Goal: Task Accomplishment & Management: Use online tool/utility

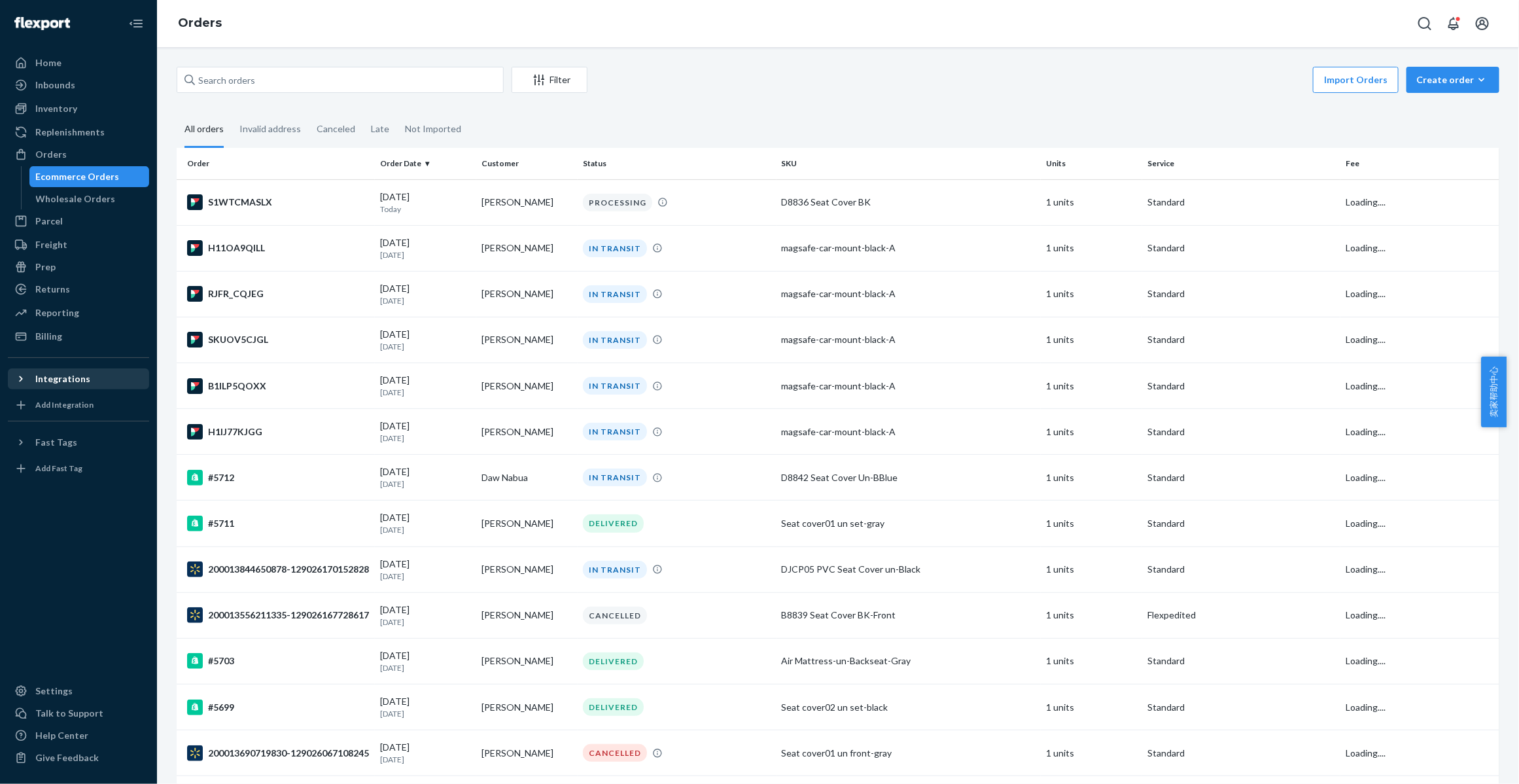
click at [15, 377] on icon at bounding box center [21, 378] width 13 height 13
click at [36, 445] on div "Shopify" at bounding box center [51, 446] width 32 height 13
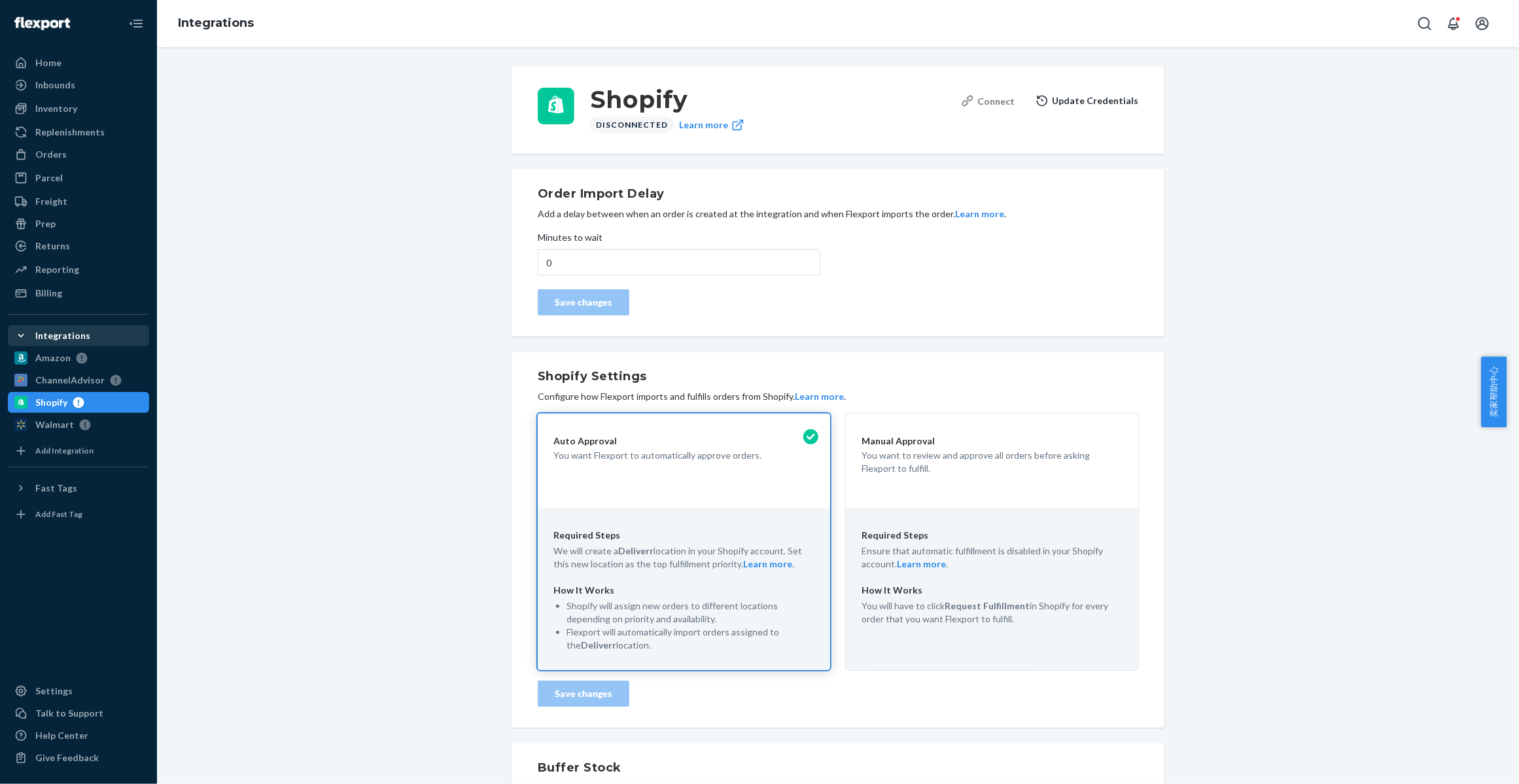
click at [989, 94] on div "Connect" at bounding box center [987, 101] width 53 height 14
click at [991, 102] on div "Connect" at bounding box center [987, 101] width 53 height 14
click at [615, 125] on div "Disconnected" at bounding box center [632, 125] width 84 height 16
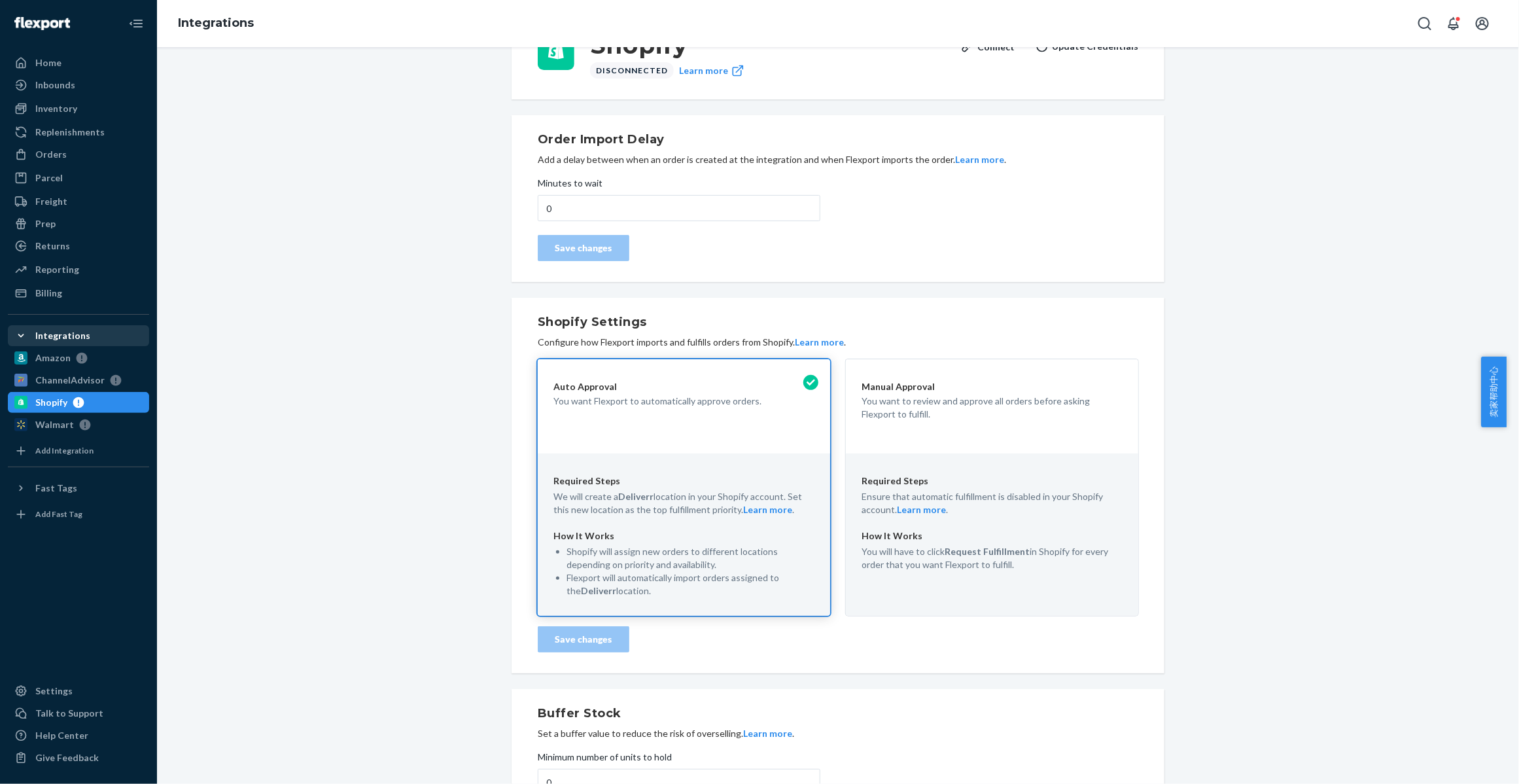
scroll to position [82, 0]
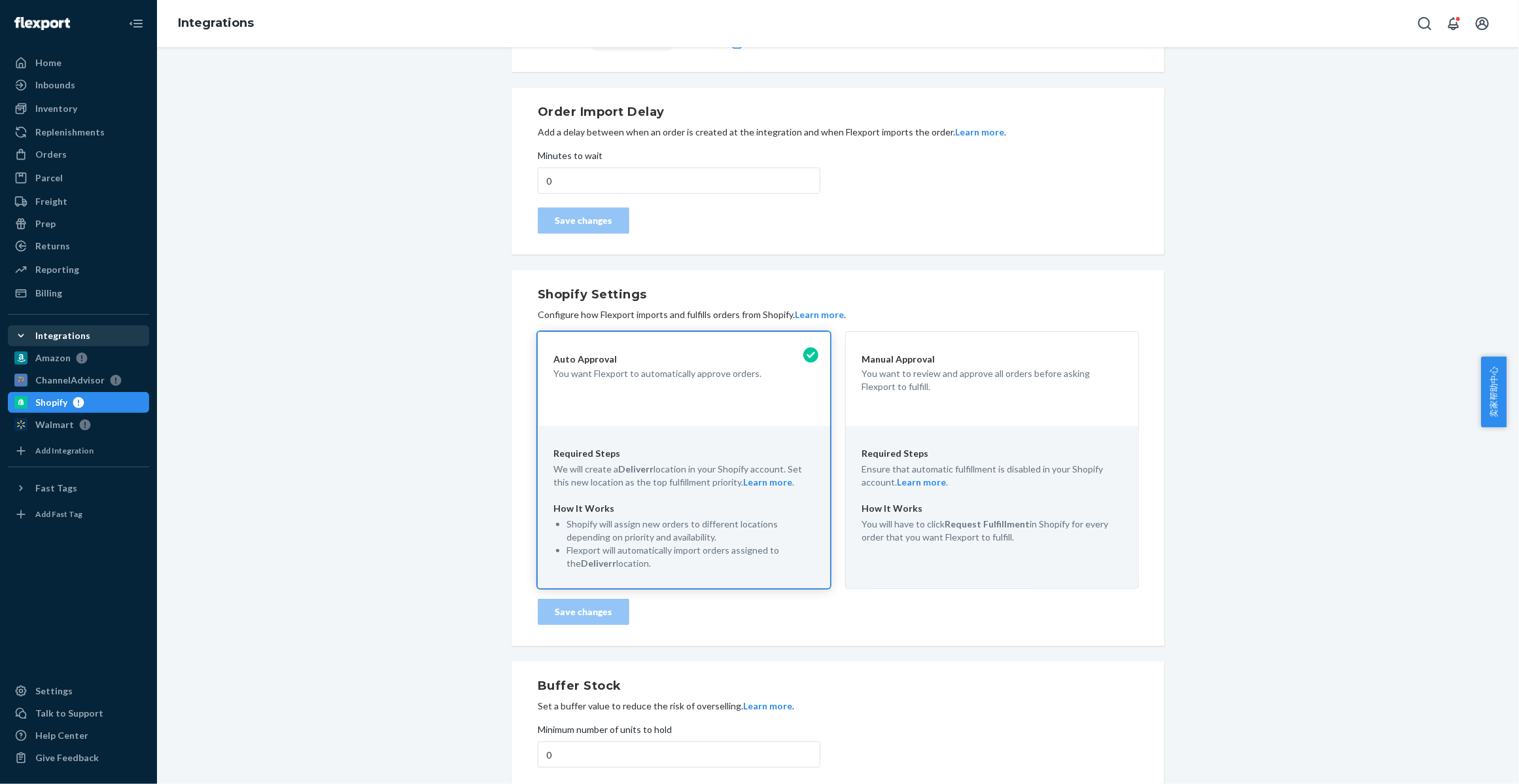
click at [972, 427] on div "Required Steps Ensure that automatic fulfillment is disabled in your Shopify ac…" at bounding box center [992, 494] width 292 height 136
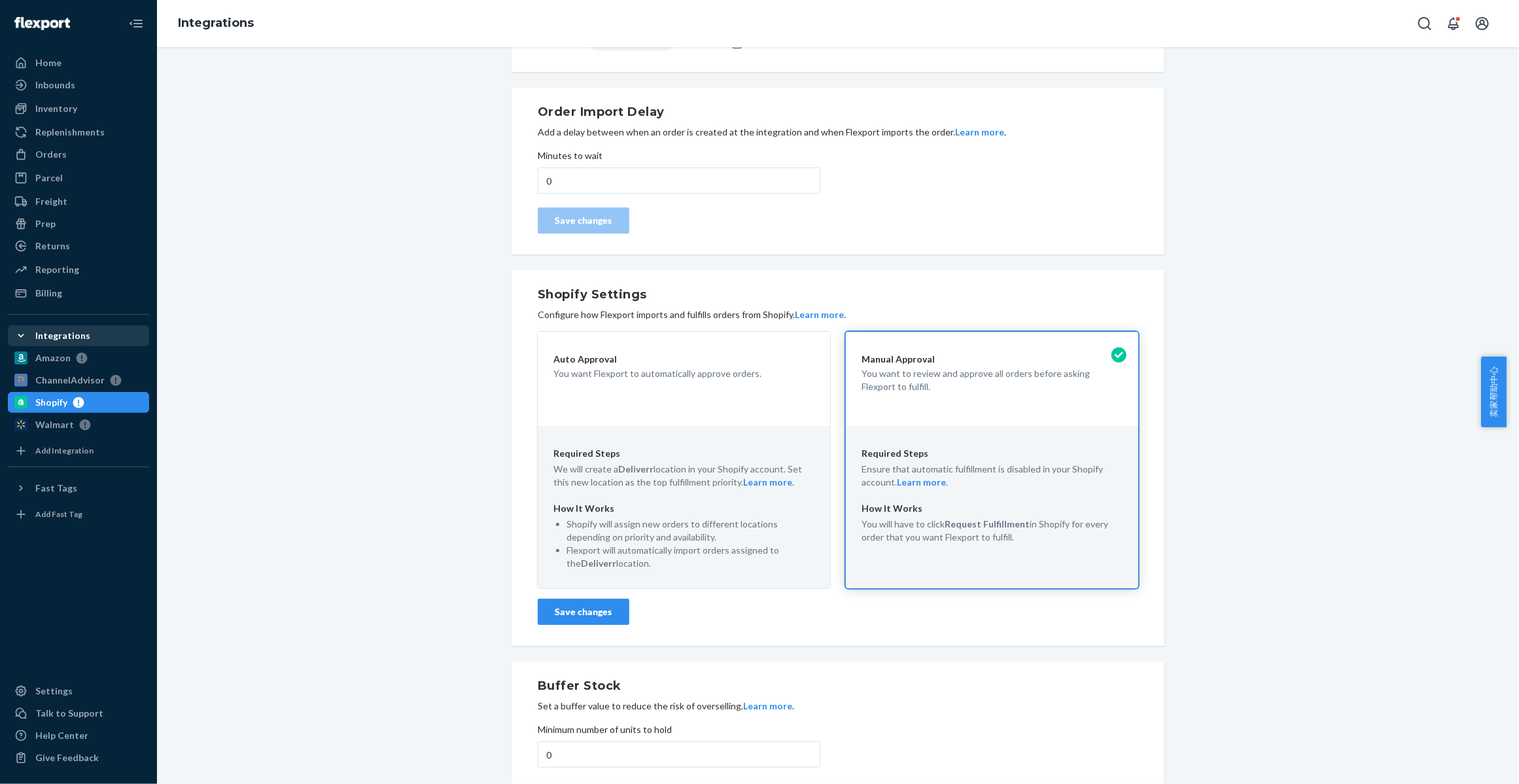
click at [655, 473] on p "We will create a Deliverr location in your Shopify account. Set this new locati…" at bounding box center [684, 476] width 261 height 26
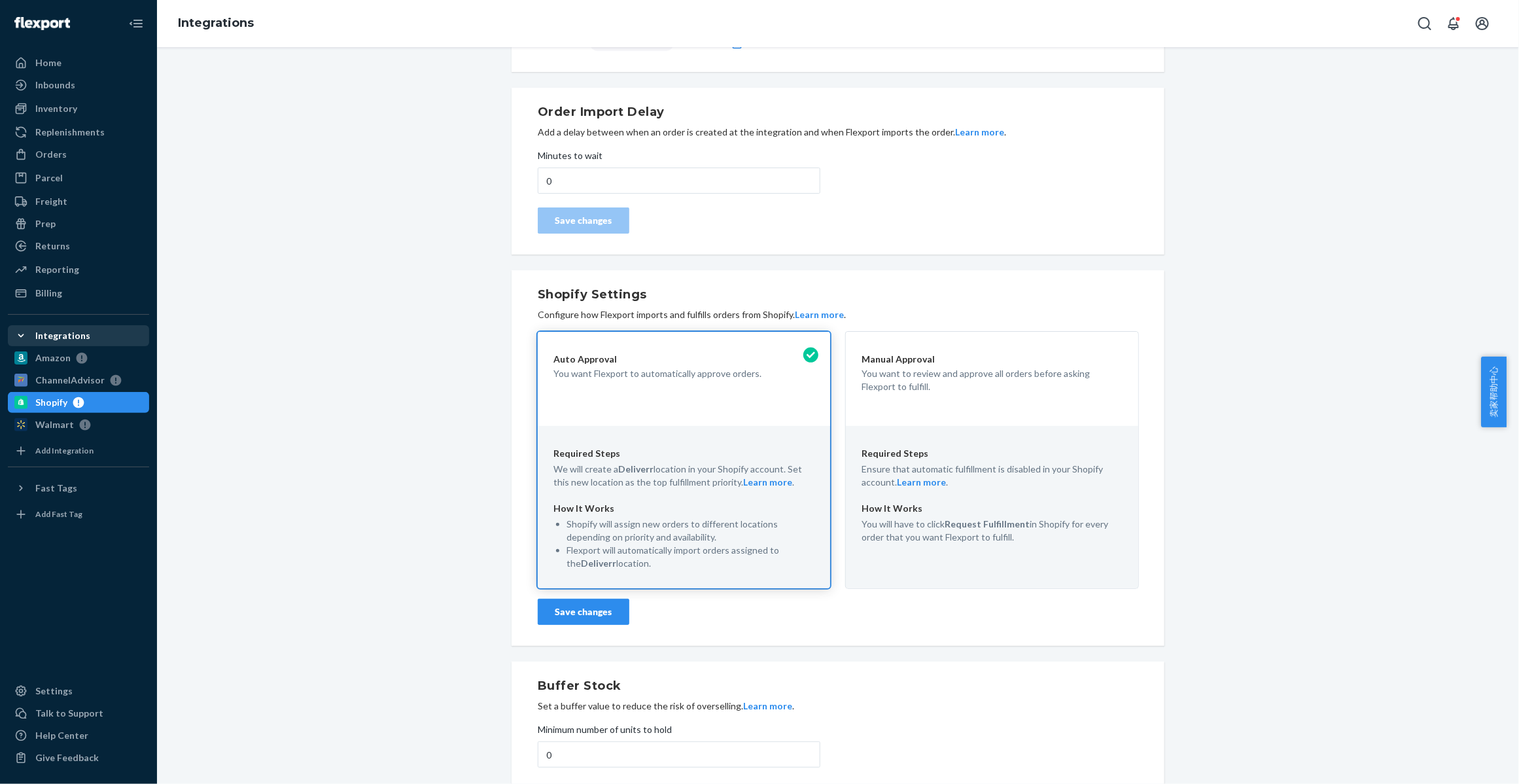
click at [863, 528] on p "You will have to click Request Fulfillment in Shopify for every order that you …" at bounding box center [992, 531] width 261 height 26
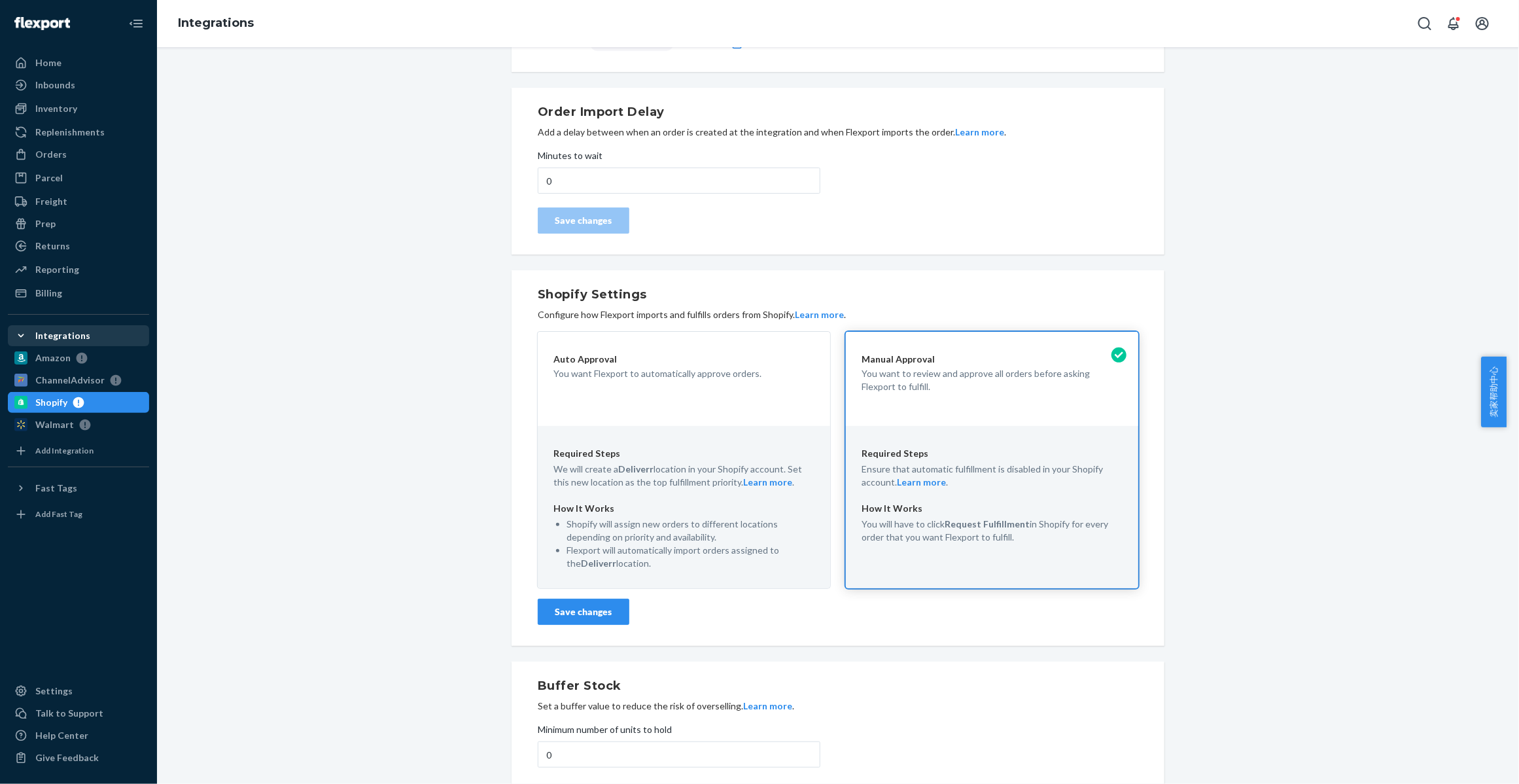
click at [691, 543] on p "Shopify will assign new orders to different locations depending on priority and…" at bounding box center [691, 531] width 248 height 26
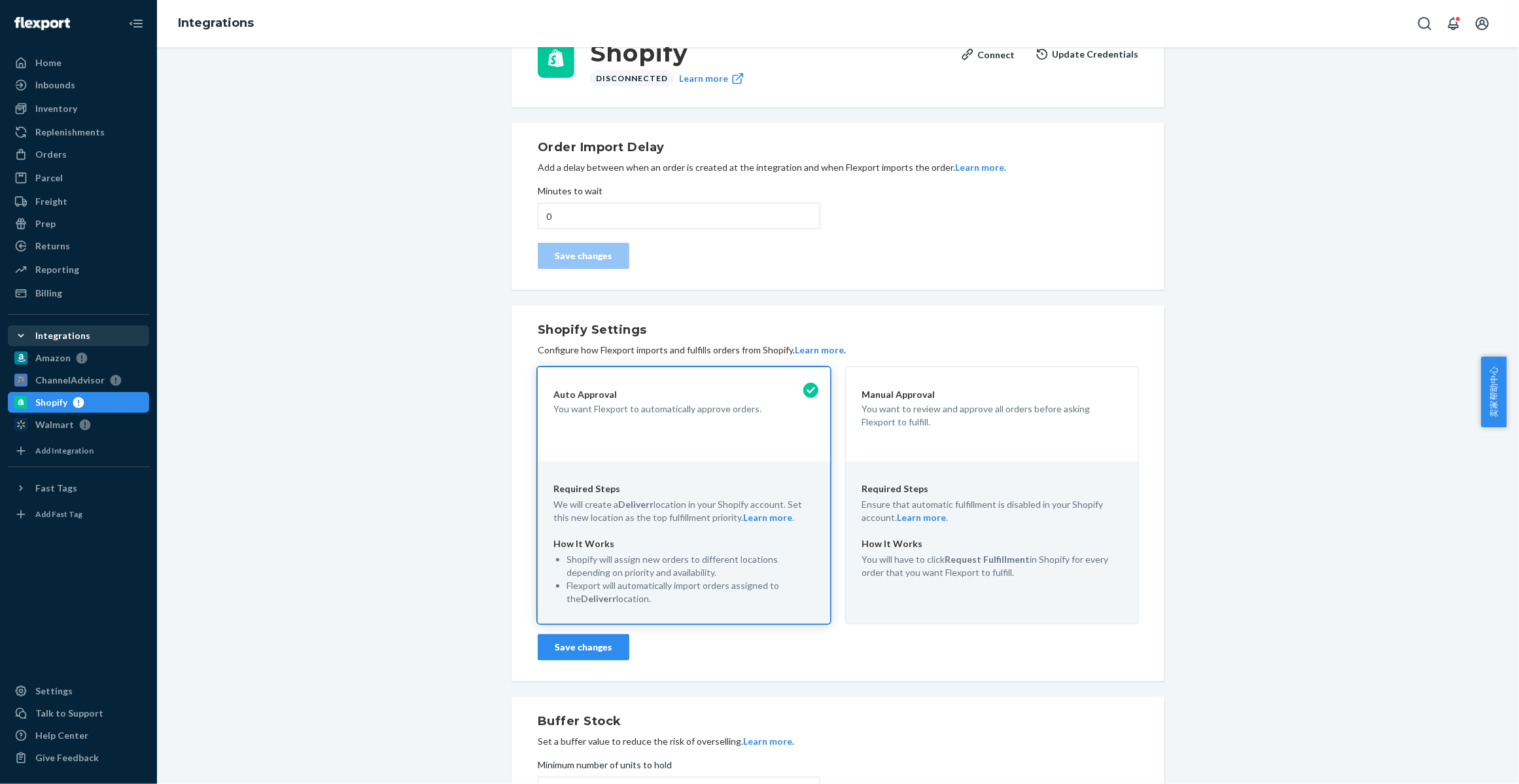
scroll to position [28, 0]
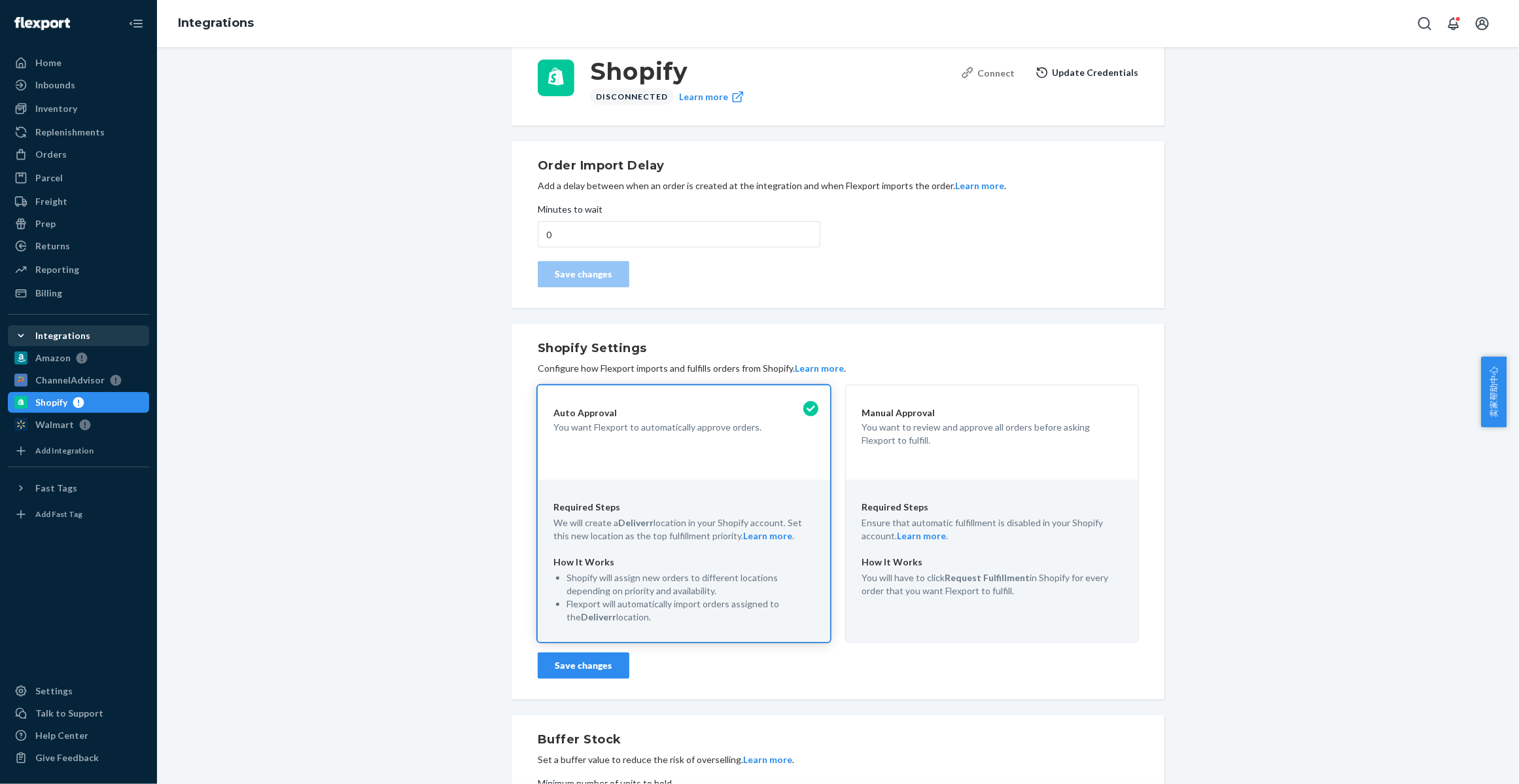
click at [983, 69] on div "Connect" at bounding box center [987, 73] width 53 height 14
